Goal: Information Seeking & Learning: Learn about a topic

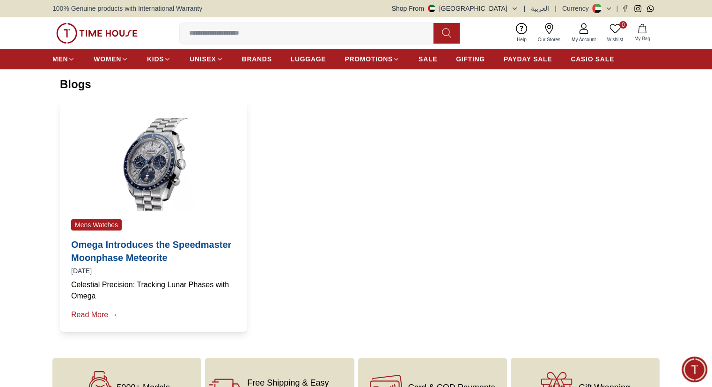
click at [576, 40] on span "My Account" at bounding box center [584, 39] width 32 height 7
click at [583, 28] on icon at bounding box center [583, 28] width 11 height 11
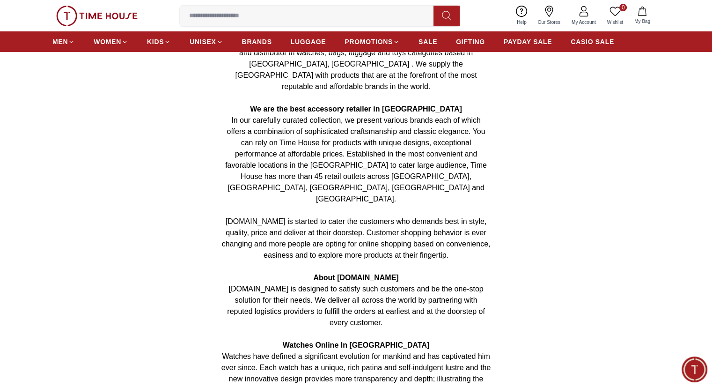
scroll to position [142, 0]
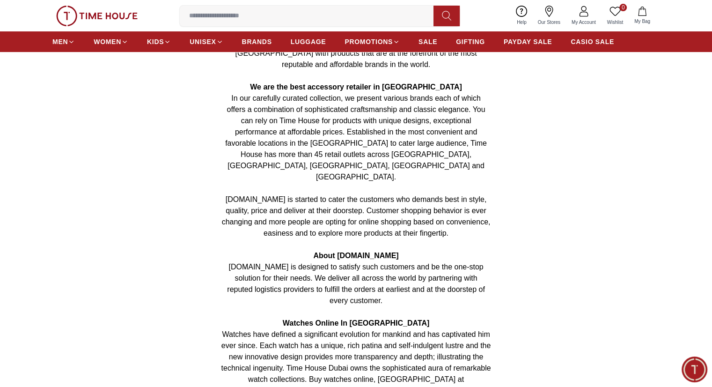
click at [336, 195] on span "[DOMAIN_NAME] is started to cater the customers who demands best in style, qual…" at bounding box center [356, 216] width 269 height 42
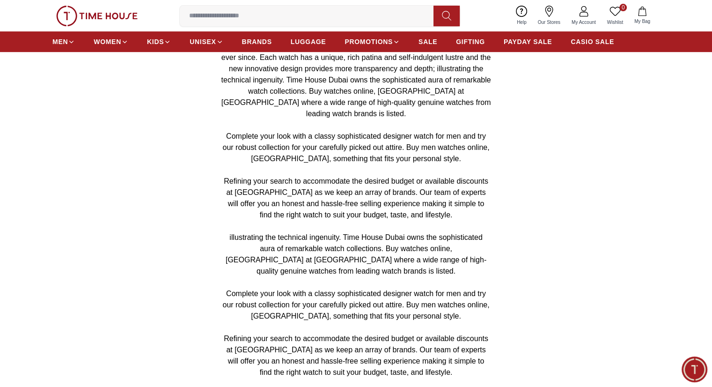
scroll to position [430, 0]
click at [336, 220] on p at bounding box center [356, 225] width 270 height 11
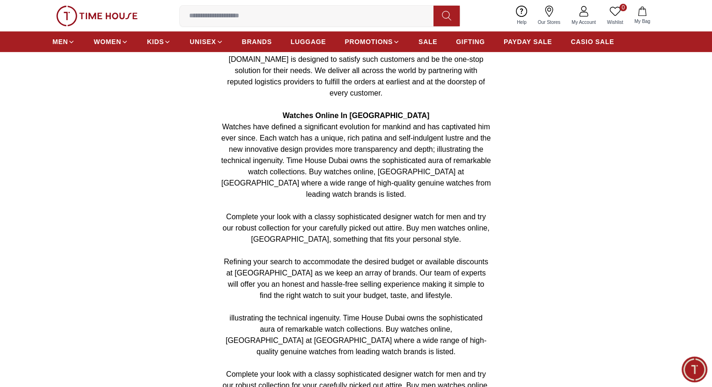
scroll to position [342, 0]
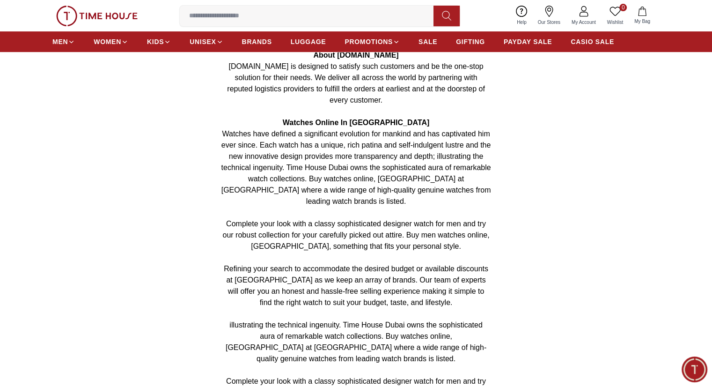
click at [260, 146] on span "Watches have defined a significant evolution for mankind and has captivated him…" at bounding box center [356, 167] width 270 height 75
click at [312, 220] on span "Complete your look with a classy sophisticated designer watch for men and try o…" at bounding box center [355, 235] width 267 height 30
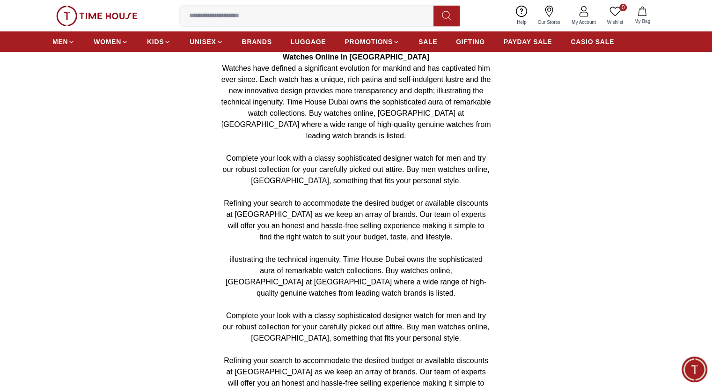
scroll to position [407, 0]
click at [280, 256] on span "illustrating the technical ingenuity. Time House Dubai owns the sophisticated a…" at bounding box center [356, 277] width 261 height 42
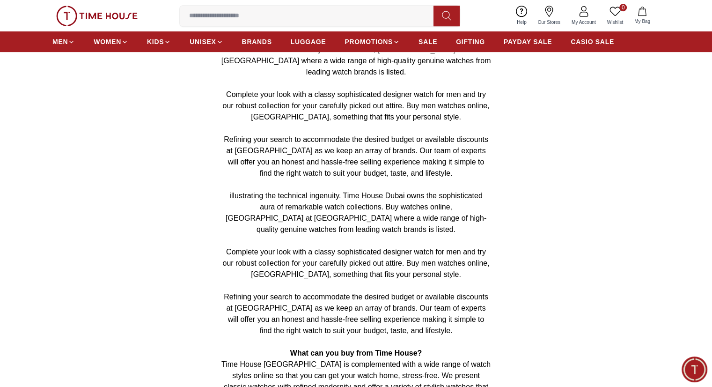
scroll to position [471, 0]
click at [341, 248] on span "Complete your look with a classy sophisticated designer watch for men and try o…" at bounding box center [355, 263] width 267 height 30
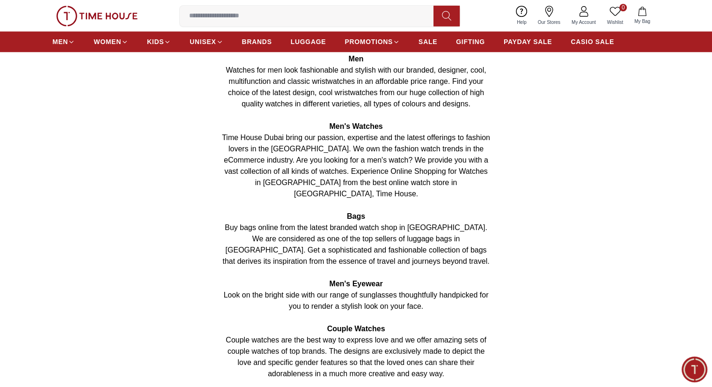
scroll to position [857, 0]
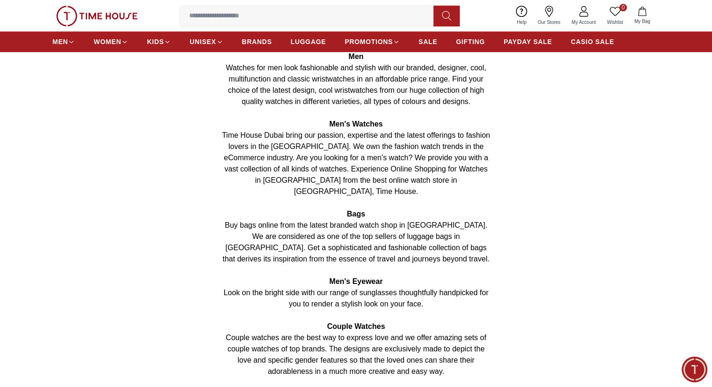
click at [399, 321] on p "Couple Watches" at bounding box center [356, 326] width 270 height 11
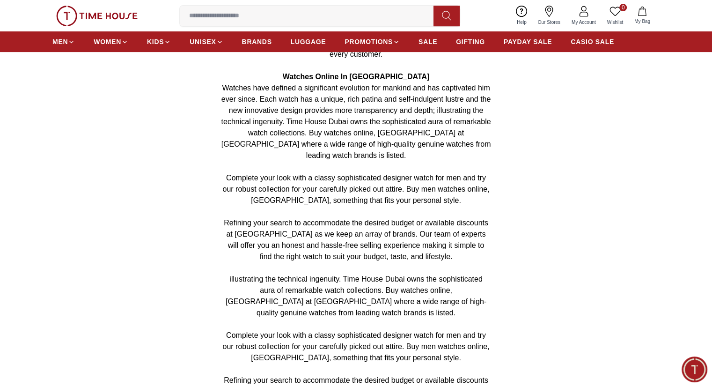
scroll to position [343, 0]
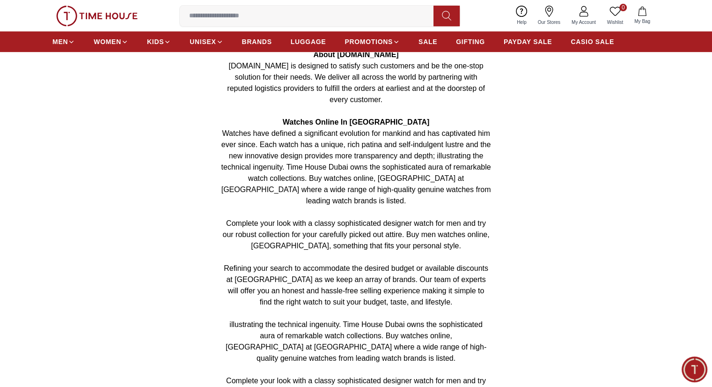
drag, startPoint x: 326, startPoint y: 174, endPoint x: 302, endPoint y: 165, distance: 25.9
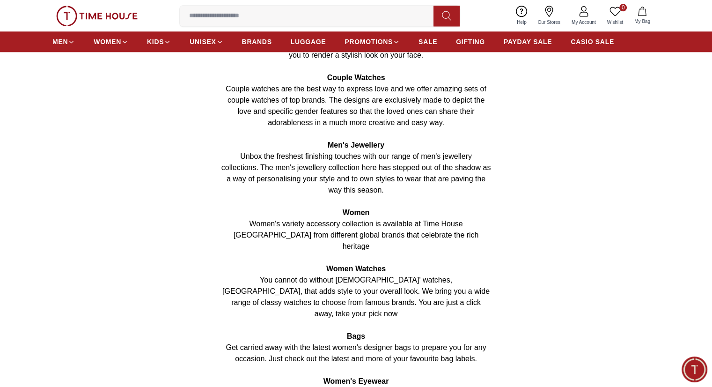
scroll to position [1106, 0]
click at [382, 275] on span "You cannot do without [DEMOGRAPHIC_DATA]' watches, [GEOGRAPHIC_DATA], that adds…" at bounding box center [355, 296] width 267 height 42
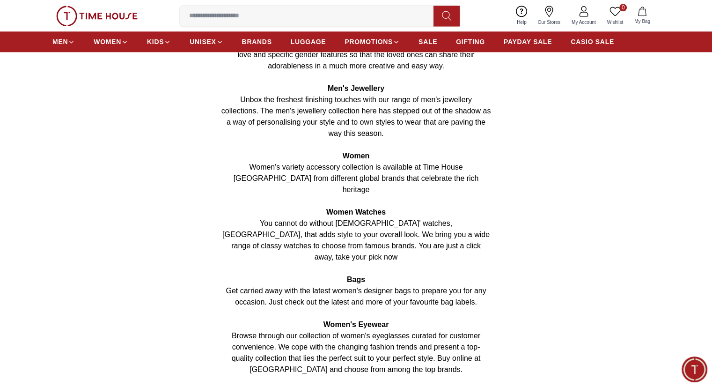
scroll to position [1164, 0]
